Goal: Information Seeking & Learning: Find specific fact

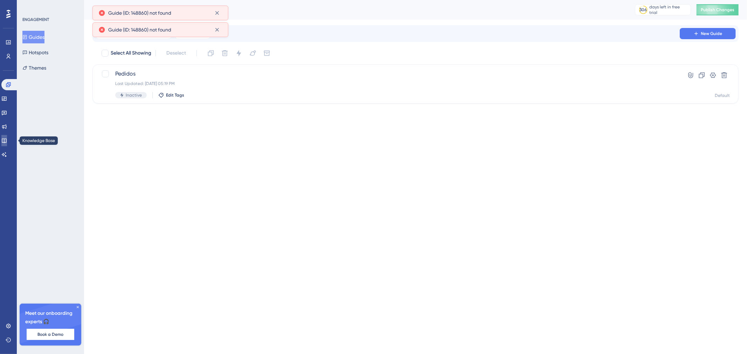
click at [7, 138] on icon at bounding box center [4, 141] width 6 height 6
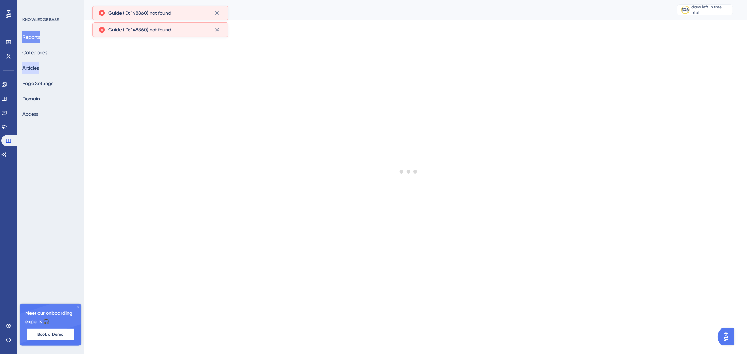
click at [39, 69] on button "Articles" at bounding box center [30, 68] width 16 height 13
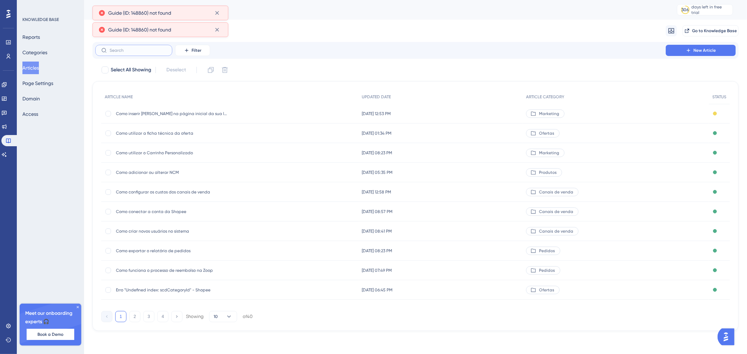
click at [139, 50] on input "text" at bounding box center [138, 50] width 57 height 5
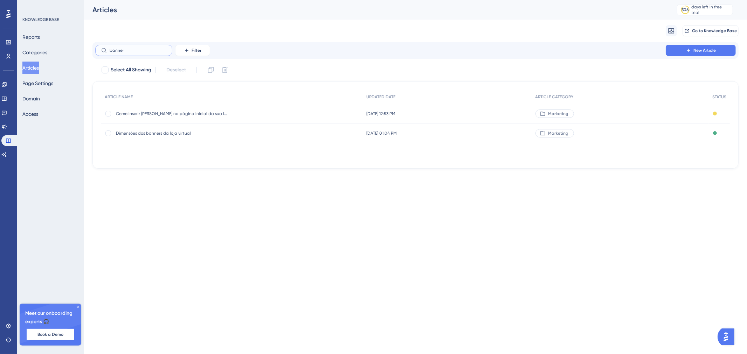
type input "banner"
click at [183, 130] on div "Dimensões dos banners da loja virtual Dimensões dos banners da loja virtual" at bounding box center [172, 134] width 112 height 20
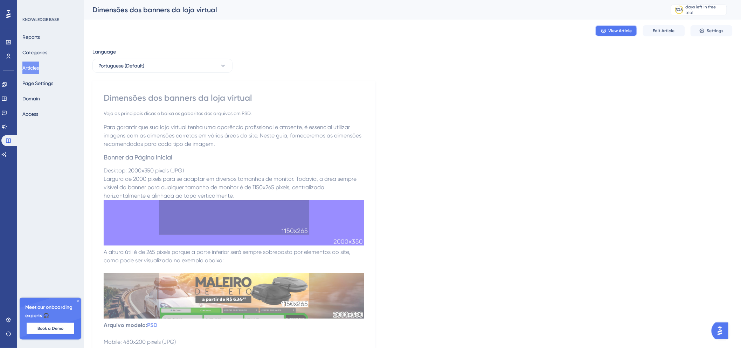
click at [615, 34] on button "View Article" at bounding box center [616, 30] width 42 height 11
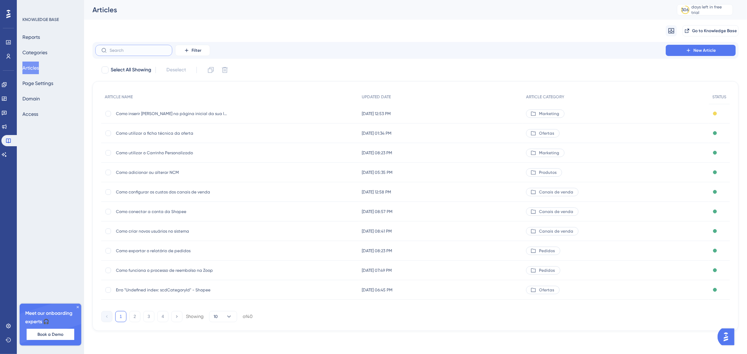
click at [140, 53] on input "text" at bounding box center [138, 50] width 57 height 5
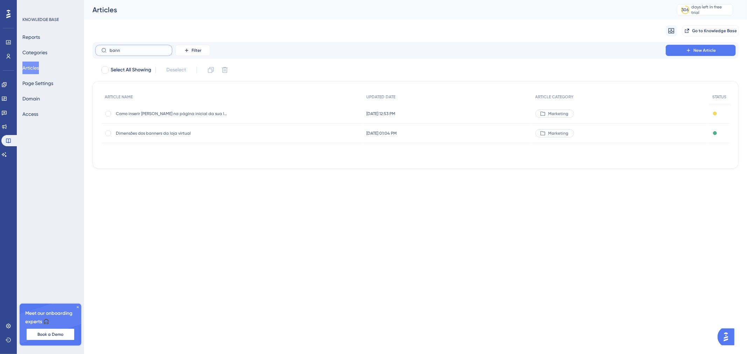
type input "bann"
click at [203, 117] on div "Como inserir [PERSON_NAME] na página inicial da sua loja Como inserir [PERSON_N…" at bounding box center [172, 114] width 112 height 20
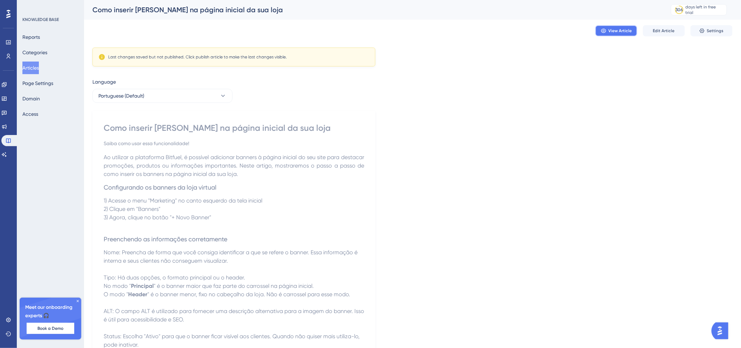
click at [610, 28] on span "View Article" at bounding box center [620, 31] width 23 height 6
